Goal: Transaction & Acquisition: Obtain resource

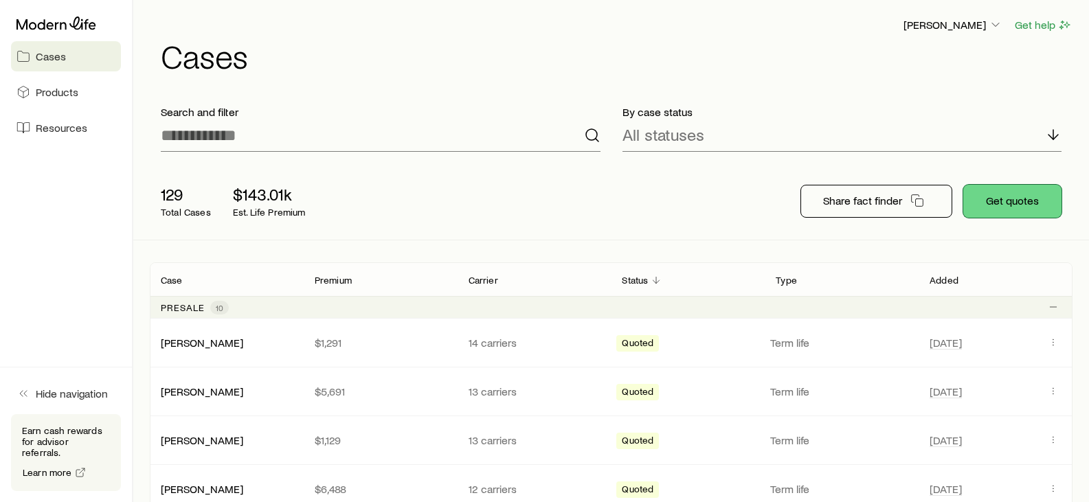
click at [1014, 204] on button "Get quotes" at bounding box center [1012, 201] width 98 height 33
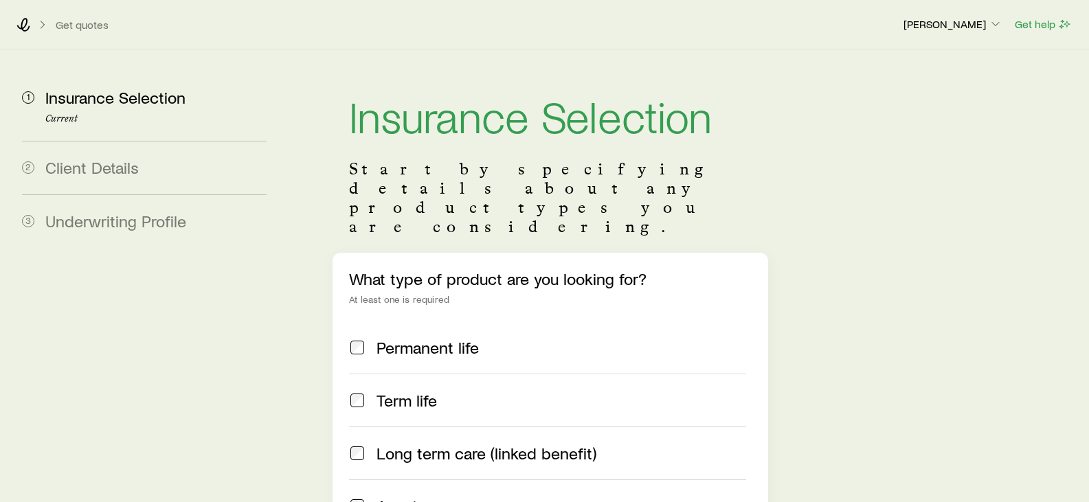
click at [426, 391] on span "Term life" at bounding box center [406, 400] width 60 height 19
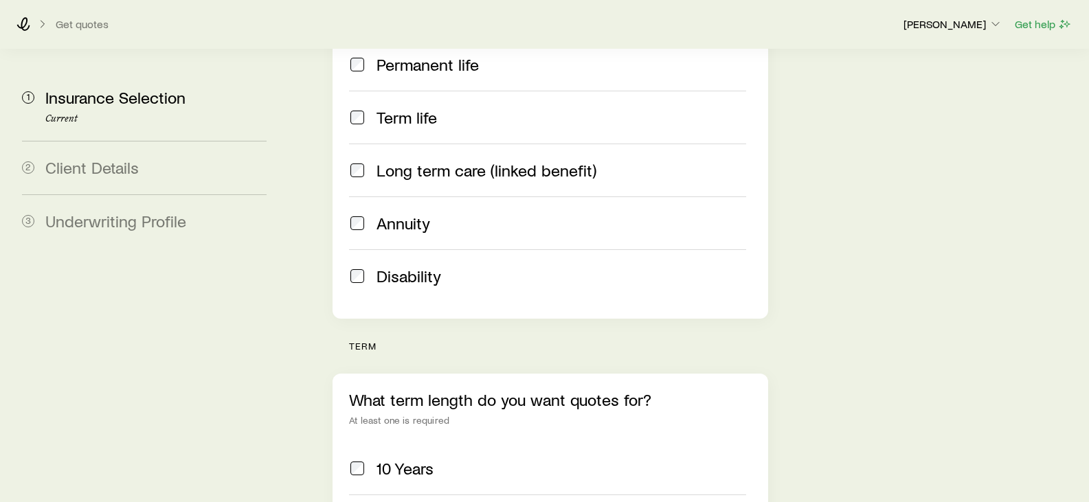
scroll to position [412, 0]
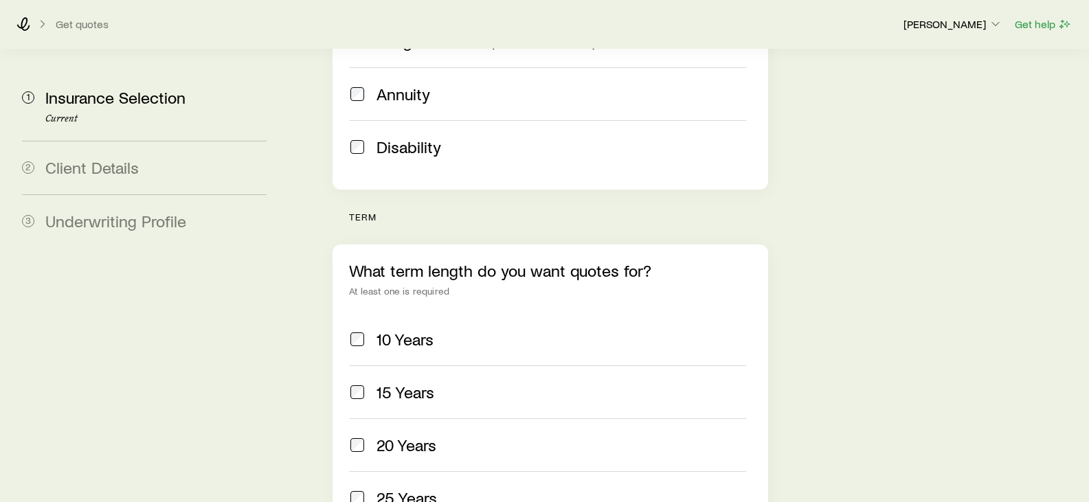
click at [411, 418] on label "20 Years" at bounding box center [547, 444] width 396 height 53
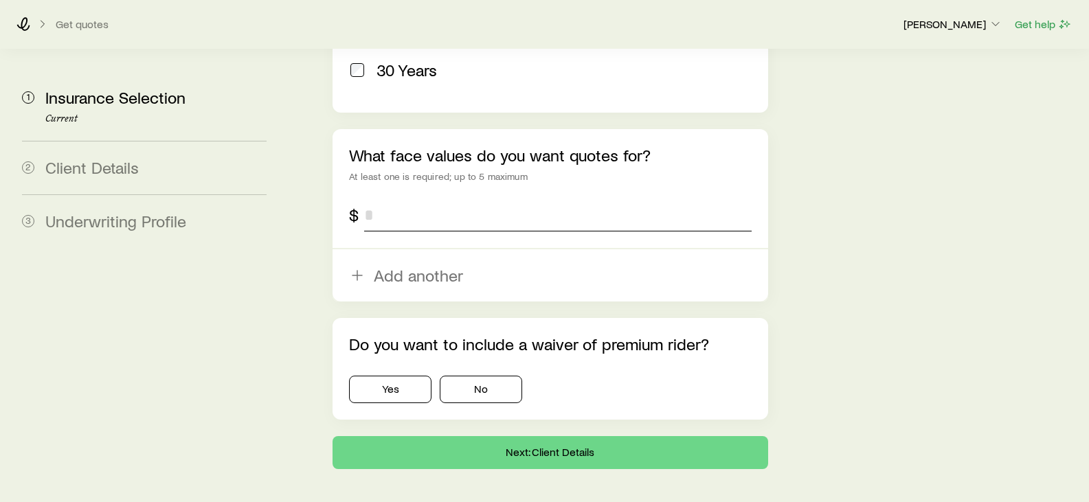
click at [460, 198] on input "tel" at bounding box center [557, 214] width 387 height 33
type input "*******"
click at [453, 376] on button "No" at bounding box center [481, 389] width 82 height 27
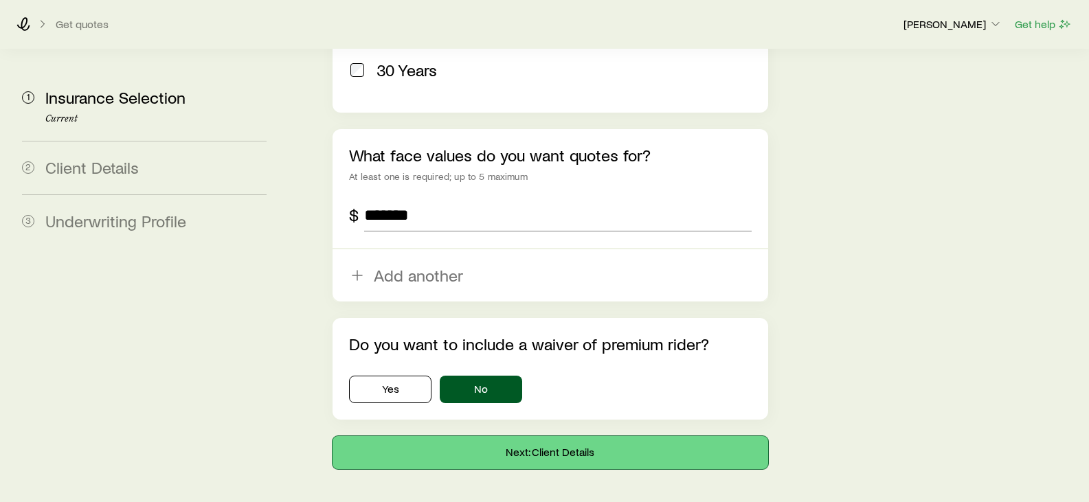
click at [475, 436] on button "Next: Client Details" at bounding box center [549, 452] width 435 height 33
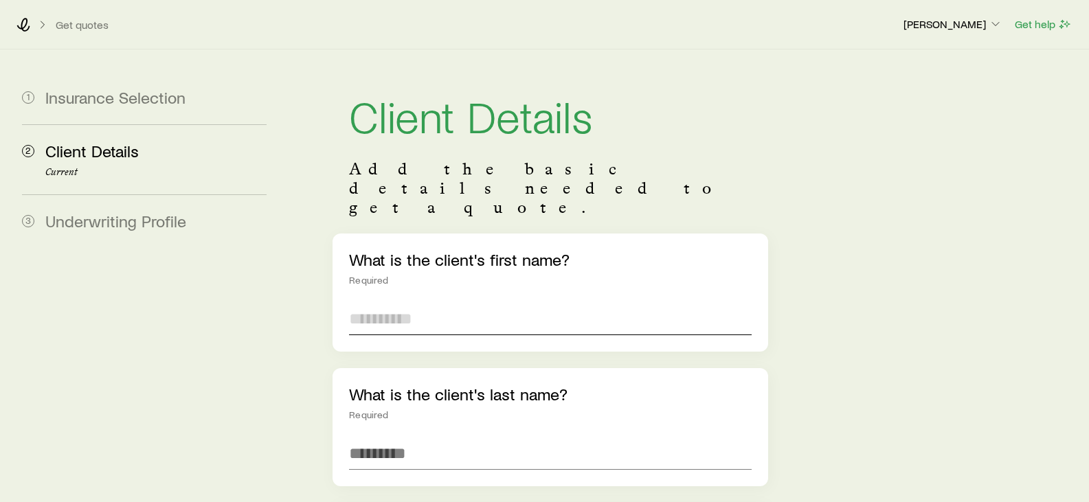
click at [424, 302] on input "text" at bounding box center [550, 318] width 402 height 33
type input "******"
click at [411, 437] on input "text" at bounding box center [550, 453] width 402 height 33
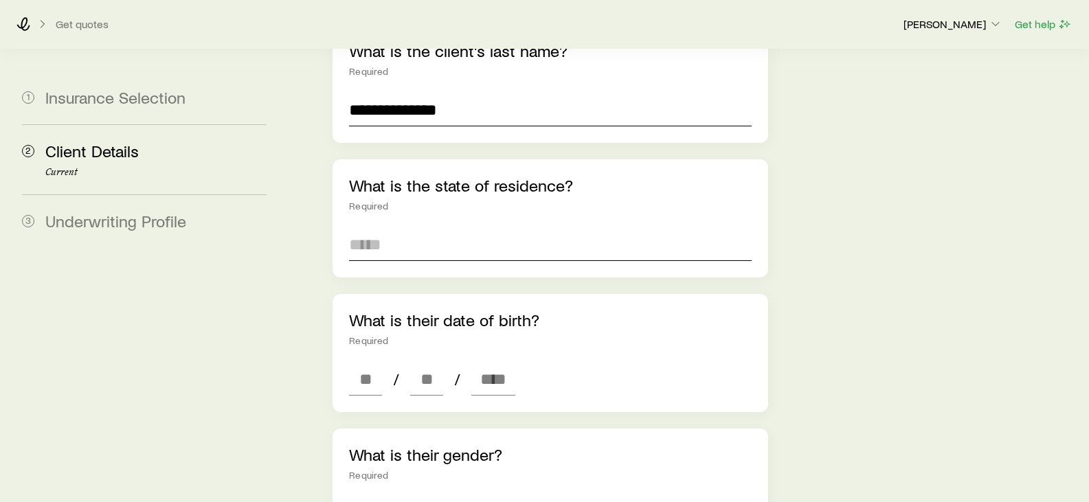
type input "**********"
click at [422, 228] on input at bounding box center [550, 244] width 402 height 33
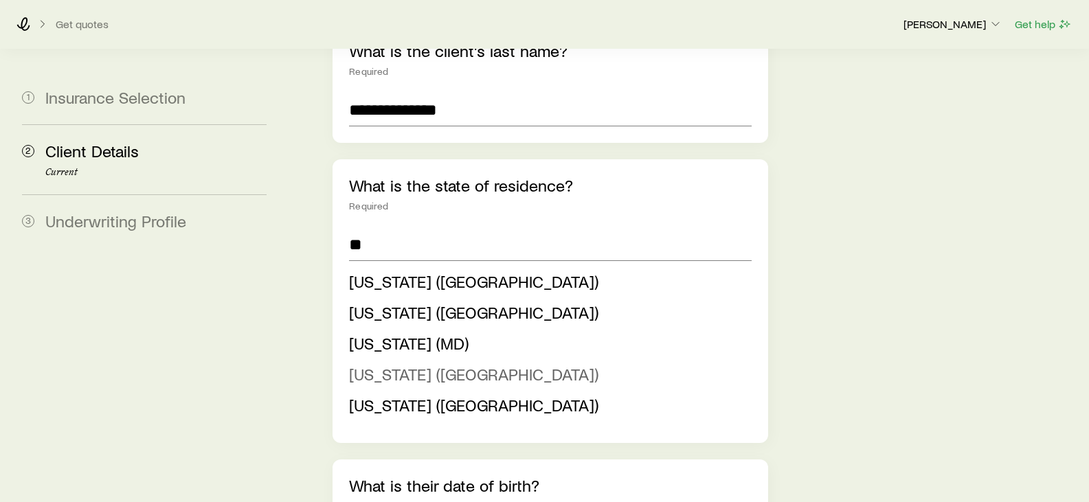
click at [441, 364] on span "[US_STATE] ([GEOGRAPHIC_DATA])" at bounding box center [473, 374] width 249 height 20
type input "**********"
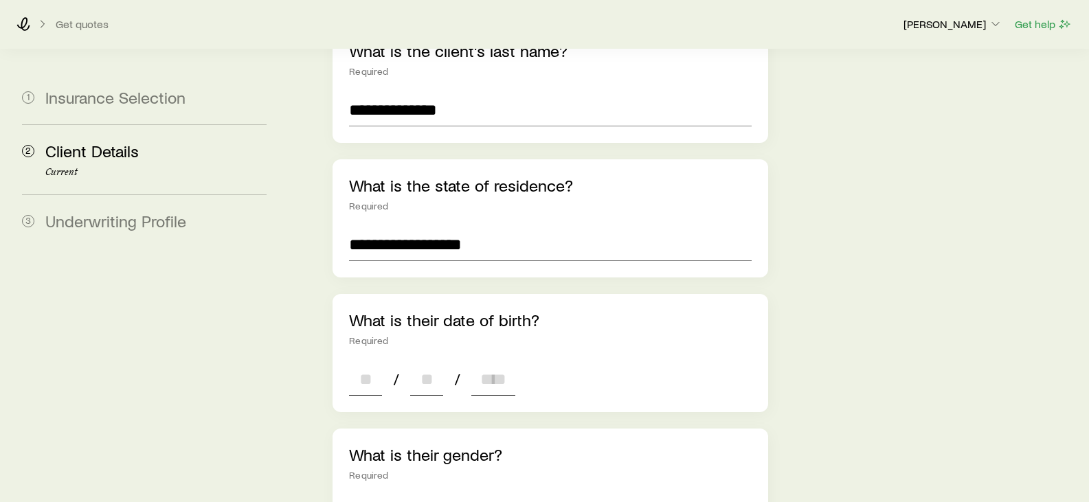
click at [379, 363] on input at bounding box center [365, 379] width 33 height 33
click at [378, 363] on input at bounding box center [365, 379] width 33 height 33
type input "**"
type input "****"
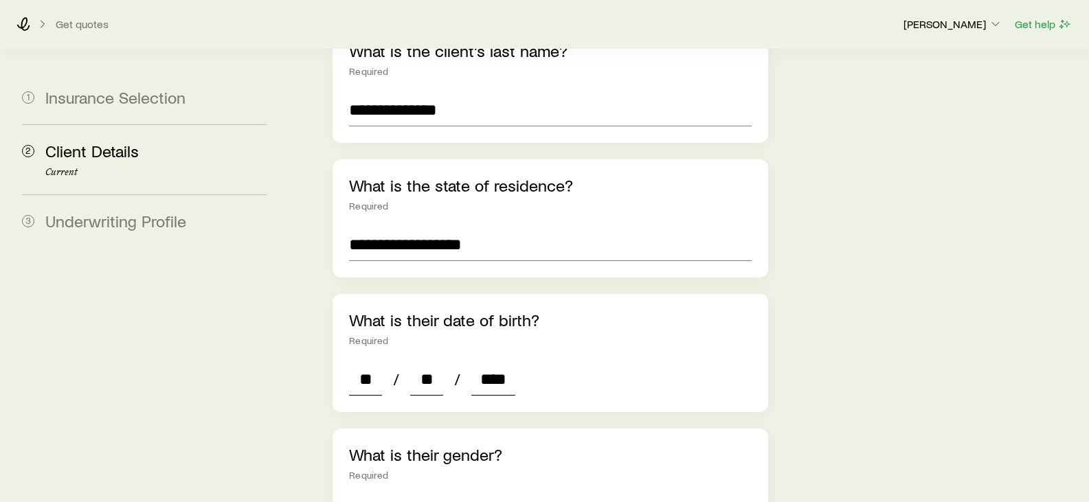
type input "*"
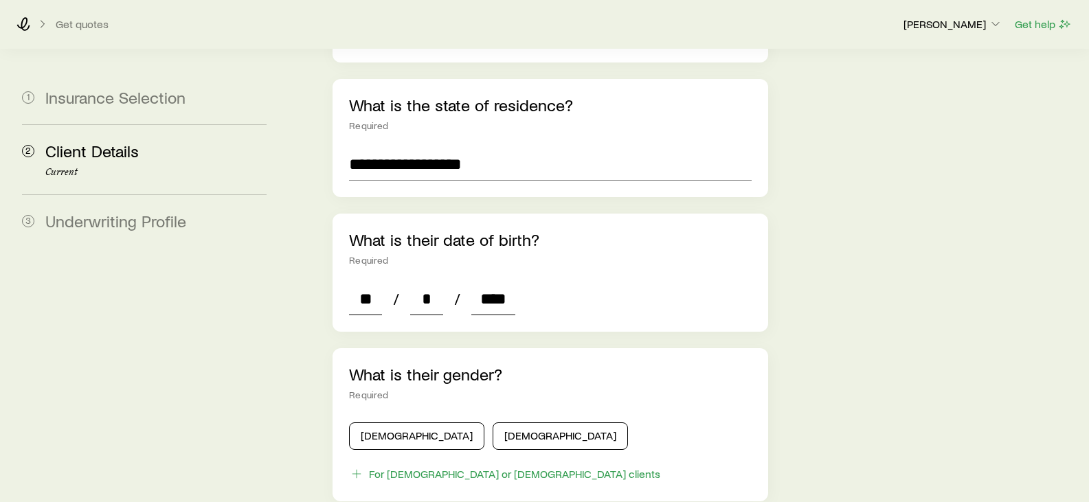
scroll to position [618, 0]
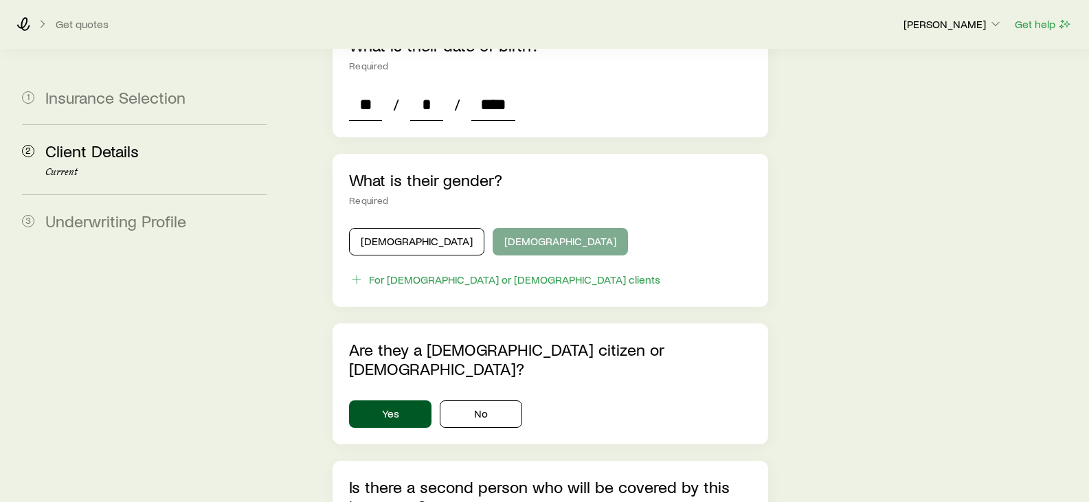
type input "****"
click at [492, 228] on button "[DEMOGRAPHIC_DATA]" at bounding box center [559, 241] width 135 height 27
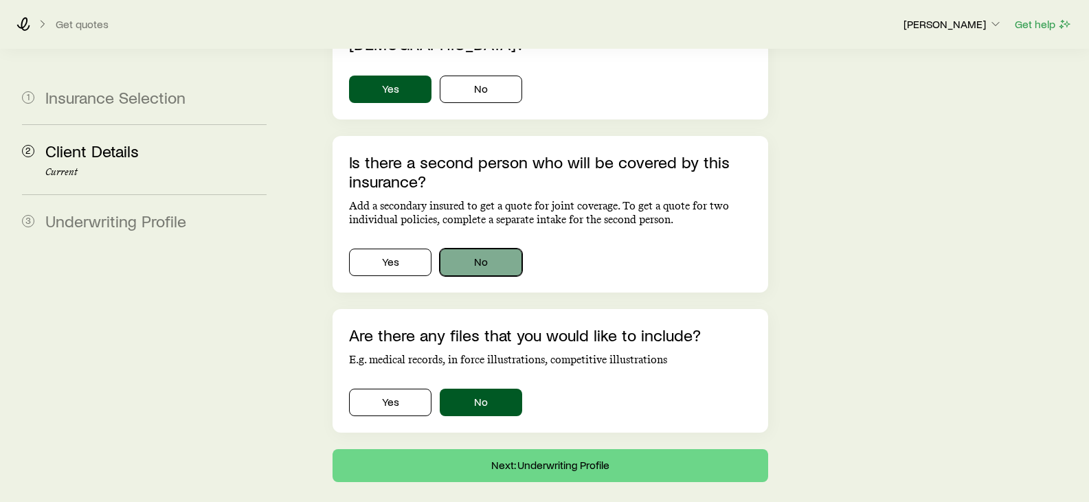
click at [499, 249] on button "No" at bounding box center [481, 262] width 82 height 27
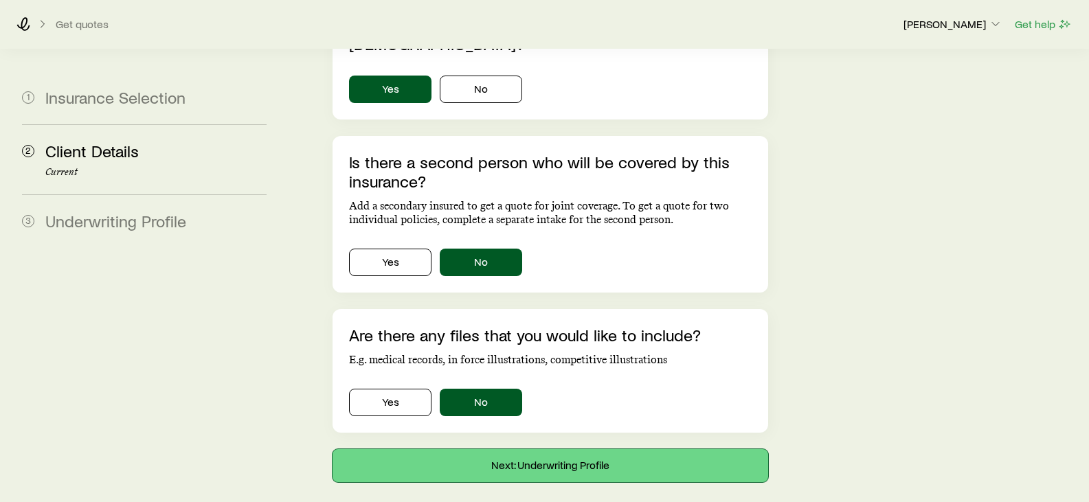
click at [582, 449] on button "Next: Underwriting Profile" at bounding box center [549, 465] width 435 height 33
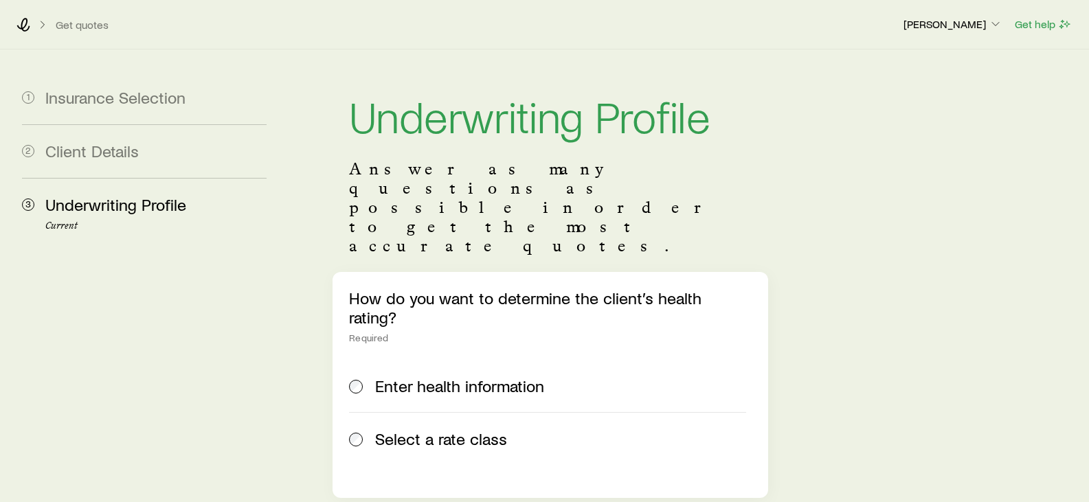
click at [420, 429] on span "Select a rate class" at bounding box center [441, 438] width 132 height 19
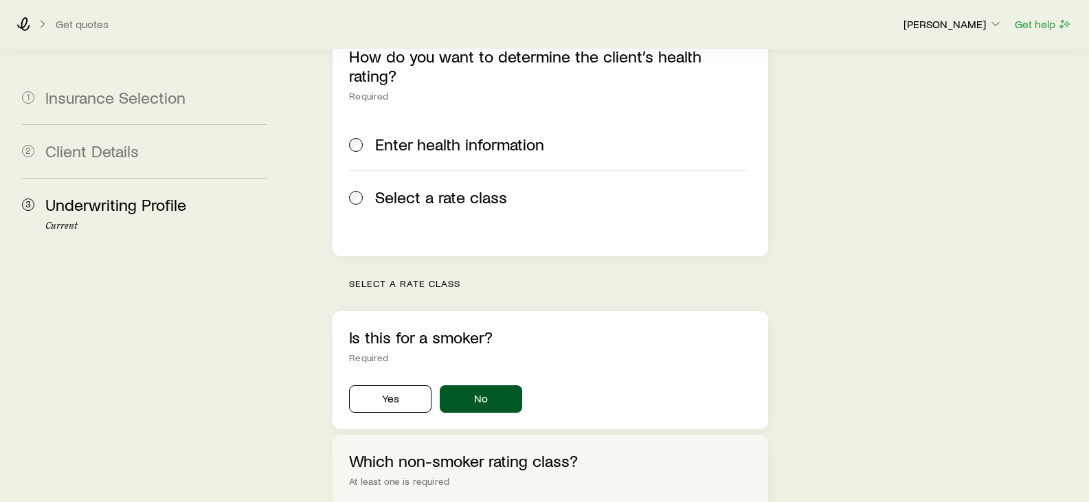
scroll to position [412, 0]
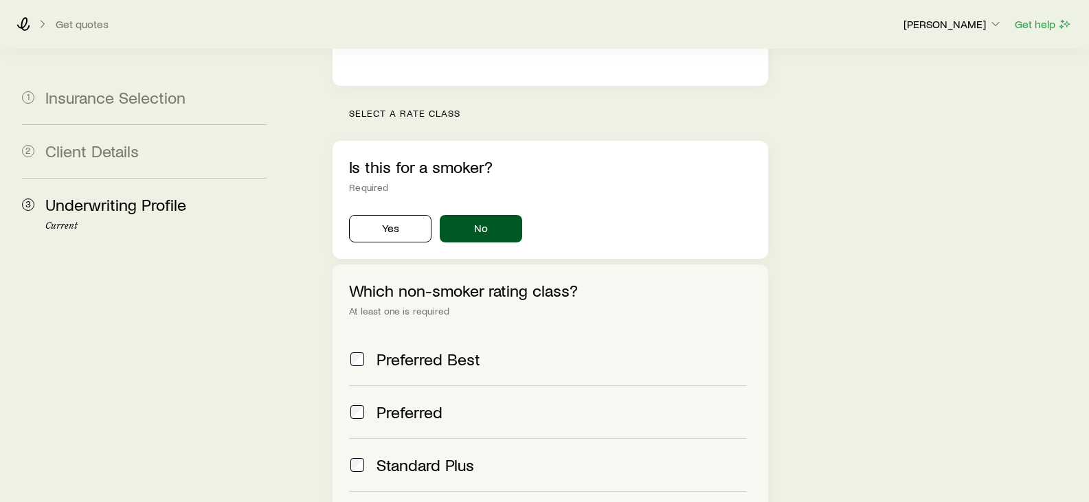
click at [427, 350] on span "Preferred Best" at bounding box center [428, 359] width 104 height 19
click at [420, 385] on label "Preferred" at bounding box center [547, 411] width 396 height 53
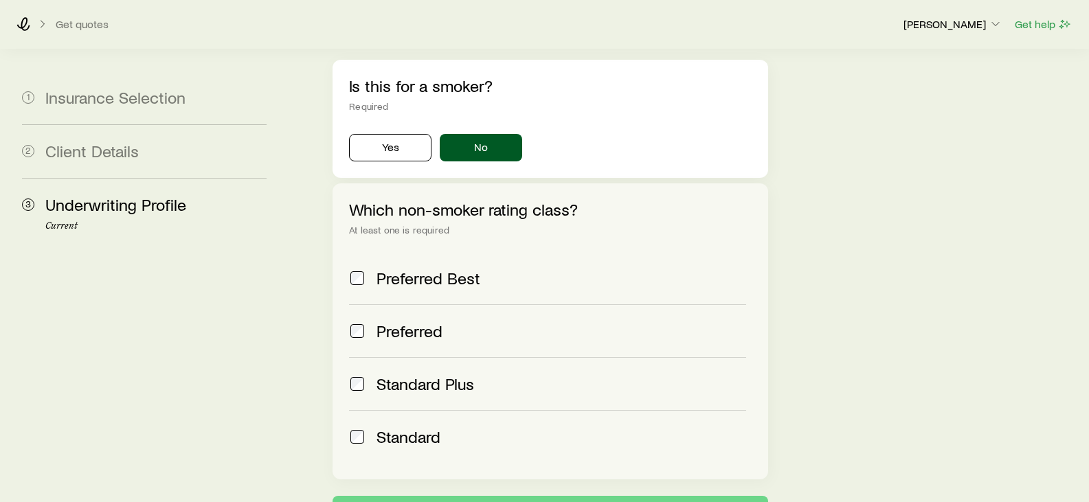
scroll to position [558, 0]
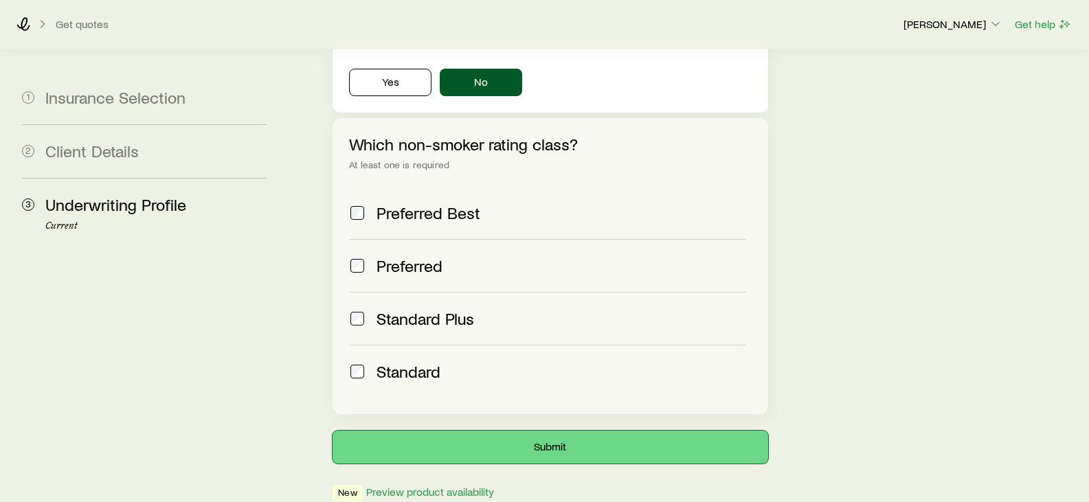
click at [564, 431] on button "Submit" at bounding box center [549, 447] width 435 height 33
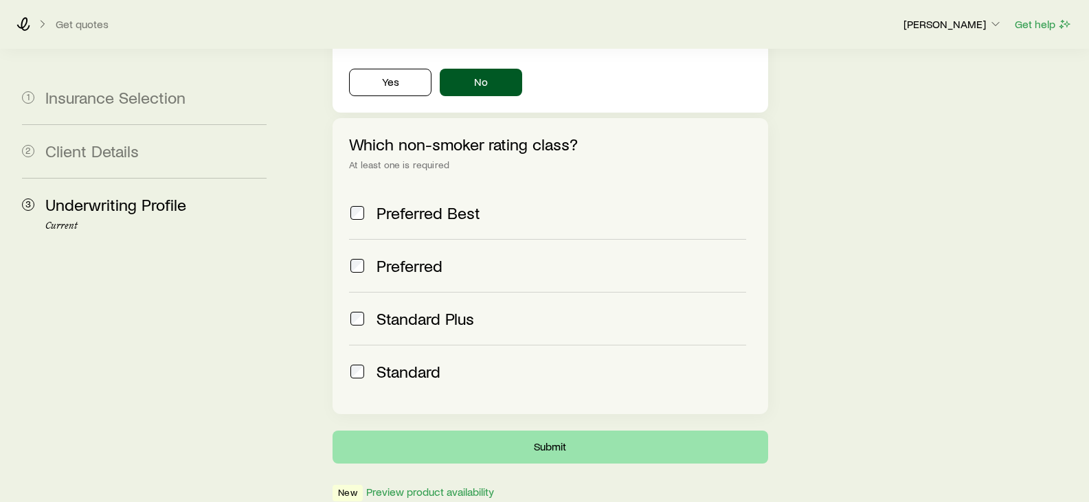
scroll to position [0, 0]
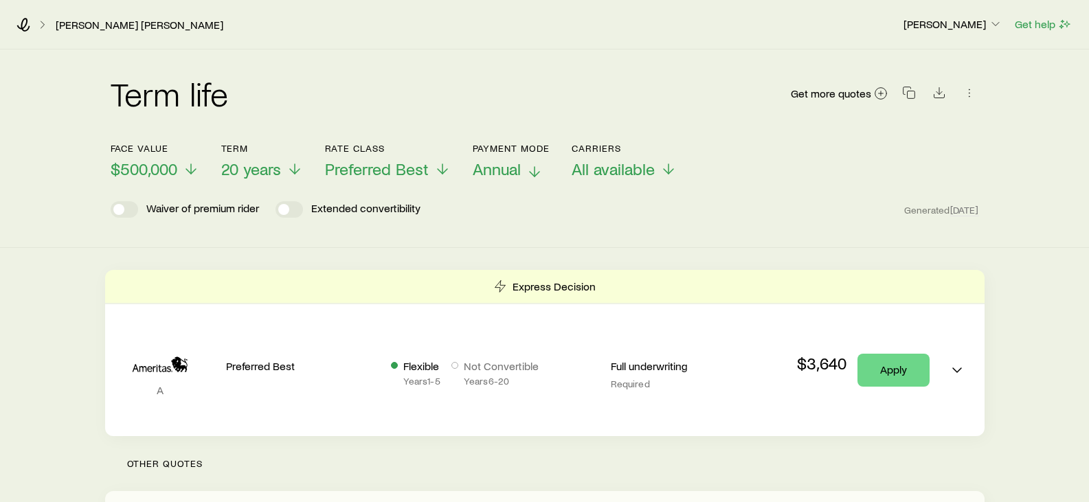
click at [515, 168] on span "Annual" at bounding box center [497, 168] width 48 height 19
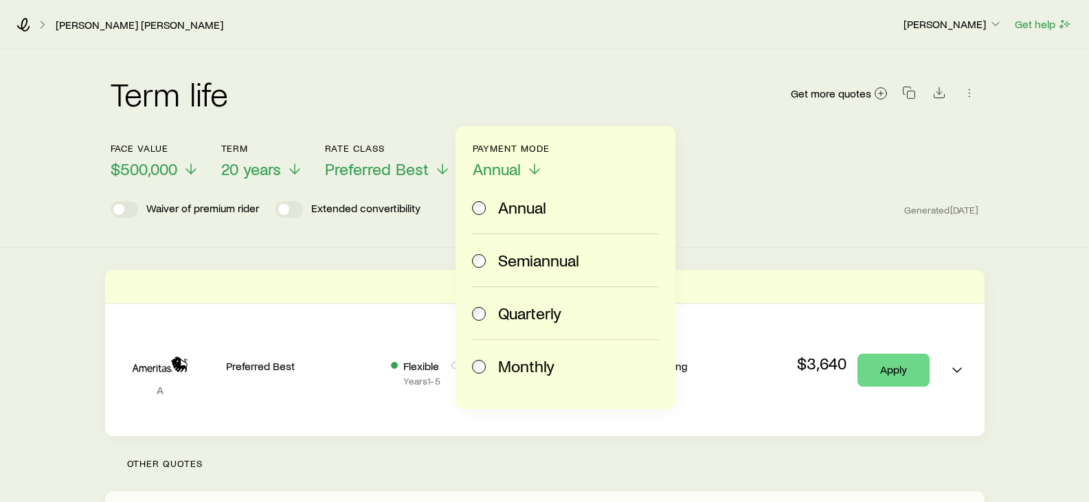
click at [532, 371] on span "Monthly" at bounding box center [526, 365] width 56 height 19
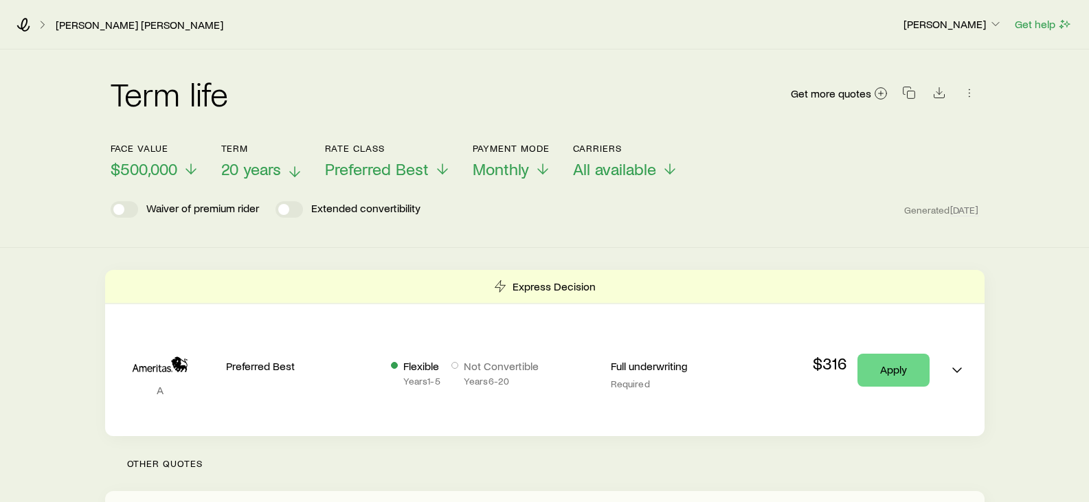
click at [263, 172] on span "20 years" at bounding box center [251, 168] width 60 height 19
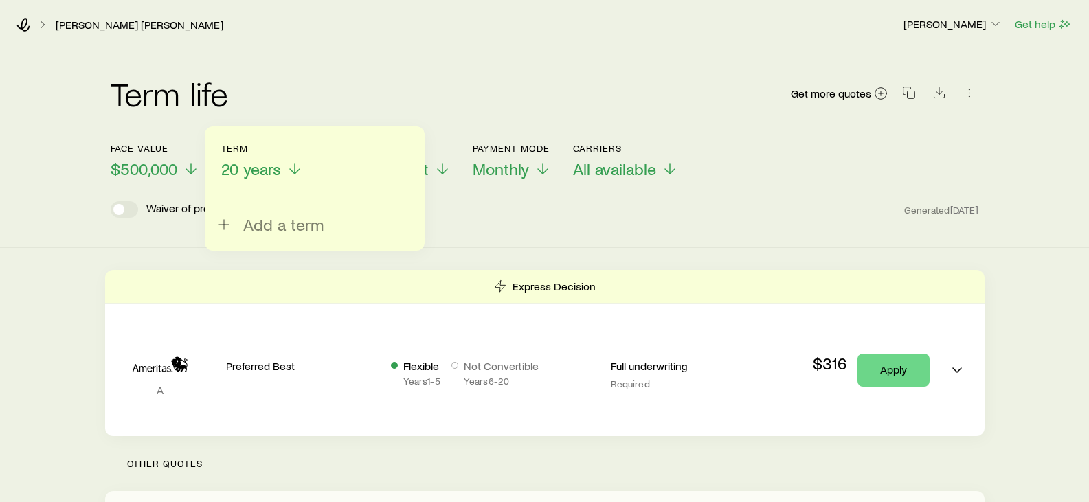
click at [266, 236] on div "Add a term" at bounding box center [315, 188] width 220 height 124
click at [266, 214] on button "Add a term" at bounding box center [270, 216] width 108 height 36
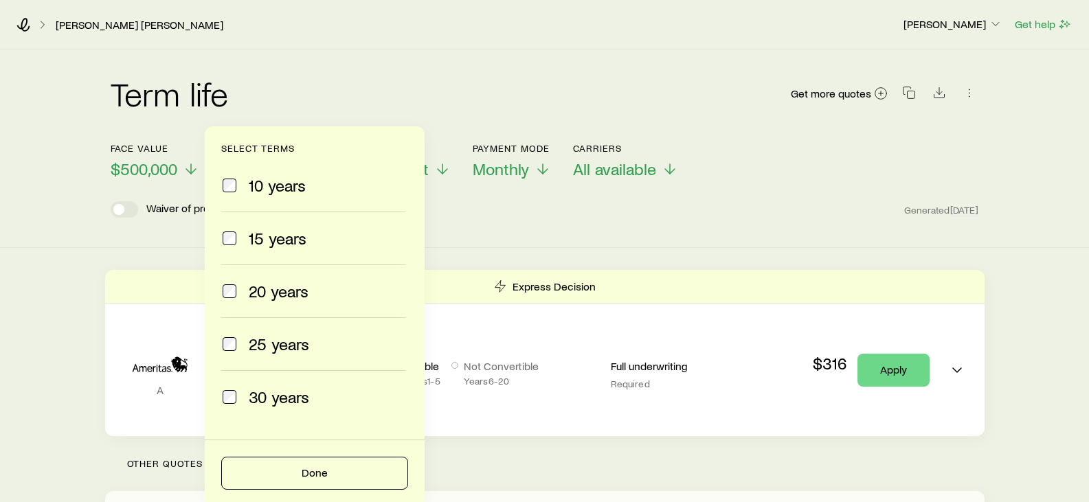
click at [271, 230] on span "15 years" at bounding box center [278, 238] width 58 height 19
click at [286, 196] on label "10 years" at bounding box center [313, 185] width 184 height 52
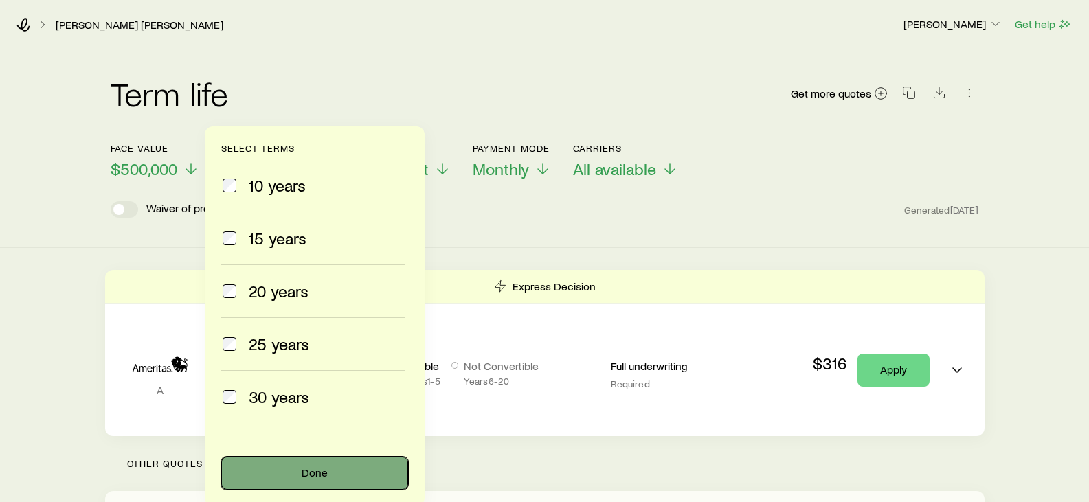
click at [313, 466] on button "Done" at bounding box center [314, 473] width 187 height 33
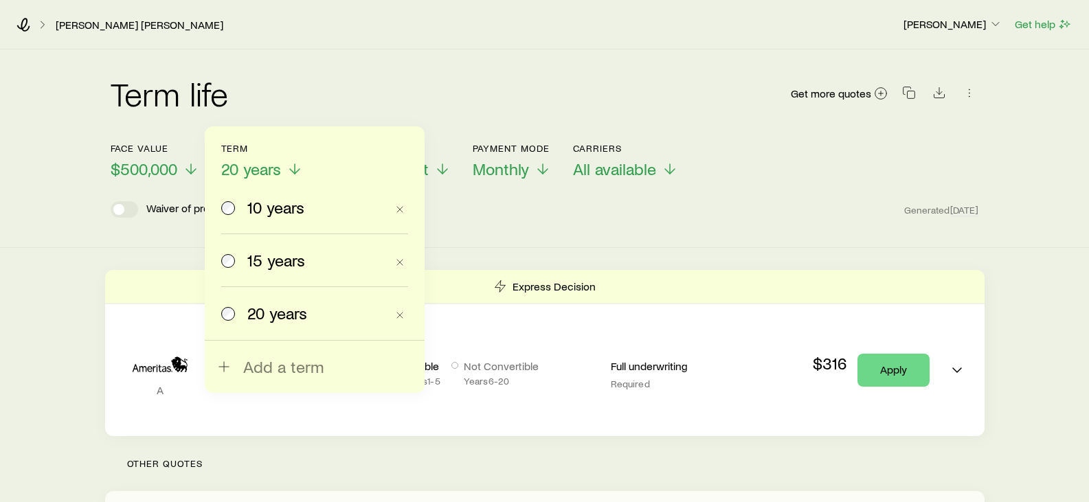
click at [306, 254] on div "15 years" at bounding box center [316, 260] width 139 height 19
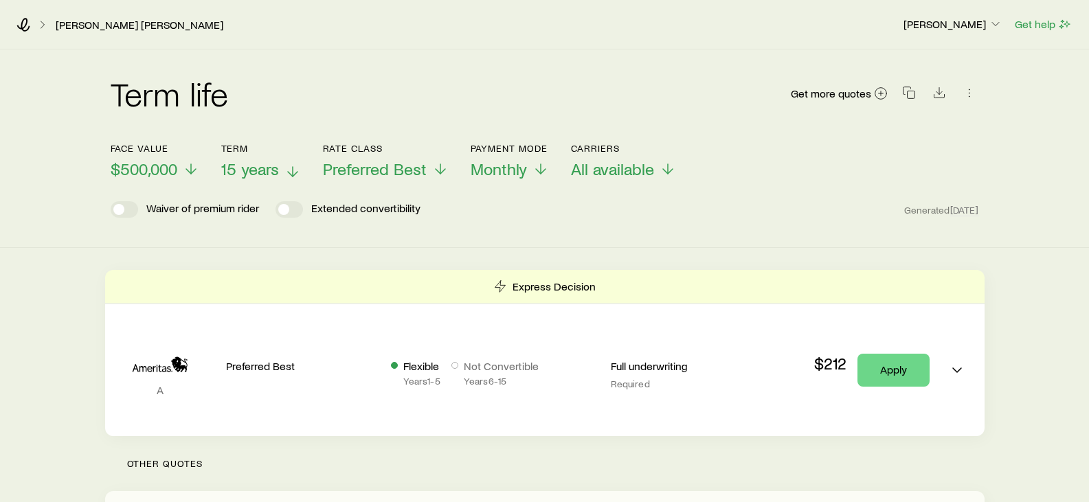
click at [269, 163] on span "15 years" at bounding box center [250, 168] width 58 height 19
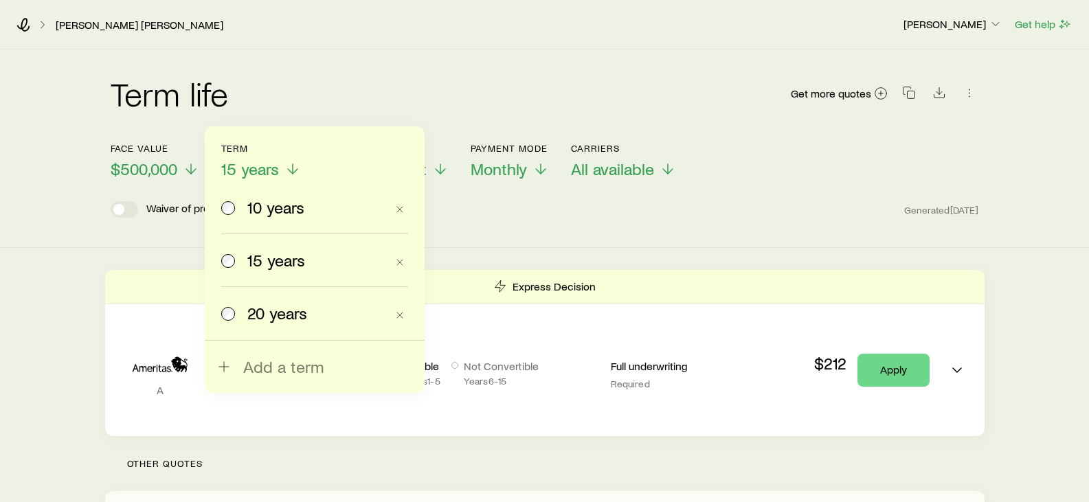
click at [269, 209] on span "10 years" at bounding box center [275, 207] width 57 height 19
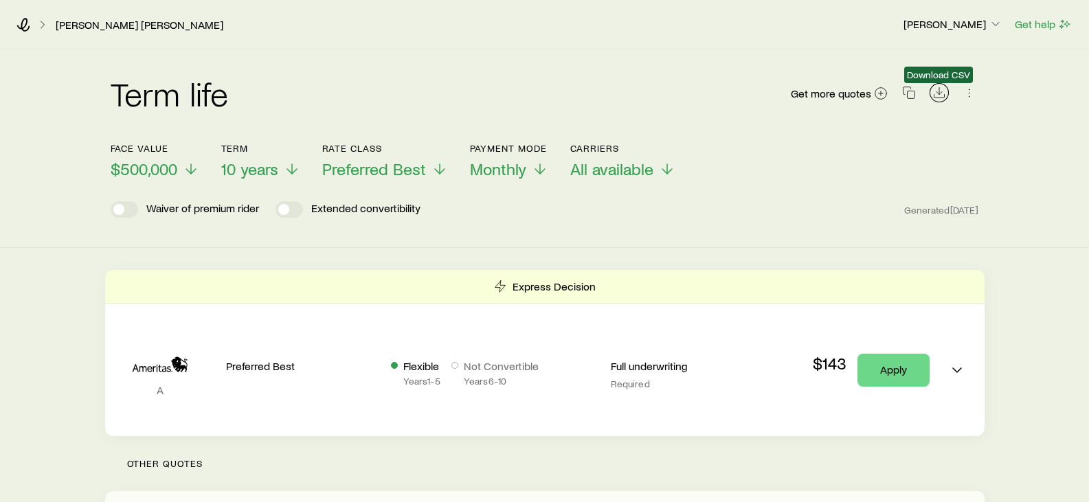
click at [929, 89] on button "Download CSV" at bounding box center [938, 92] width 19 height 19
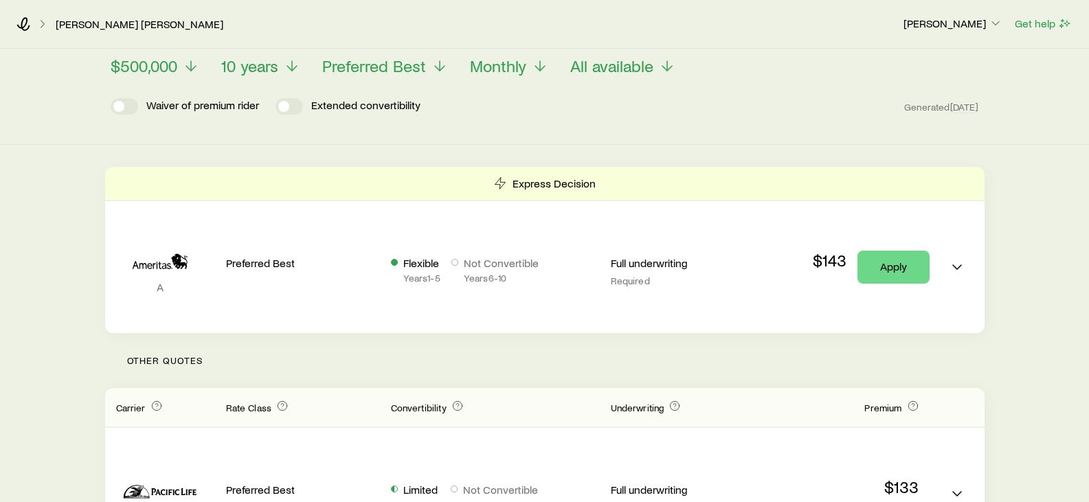
scroll to position [343, 0]
